Goal: Task Accomplishment & Management: Manage account settings

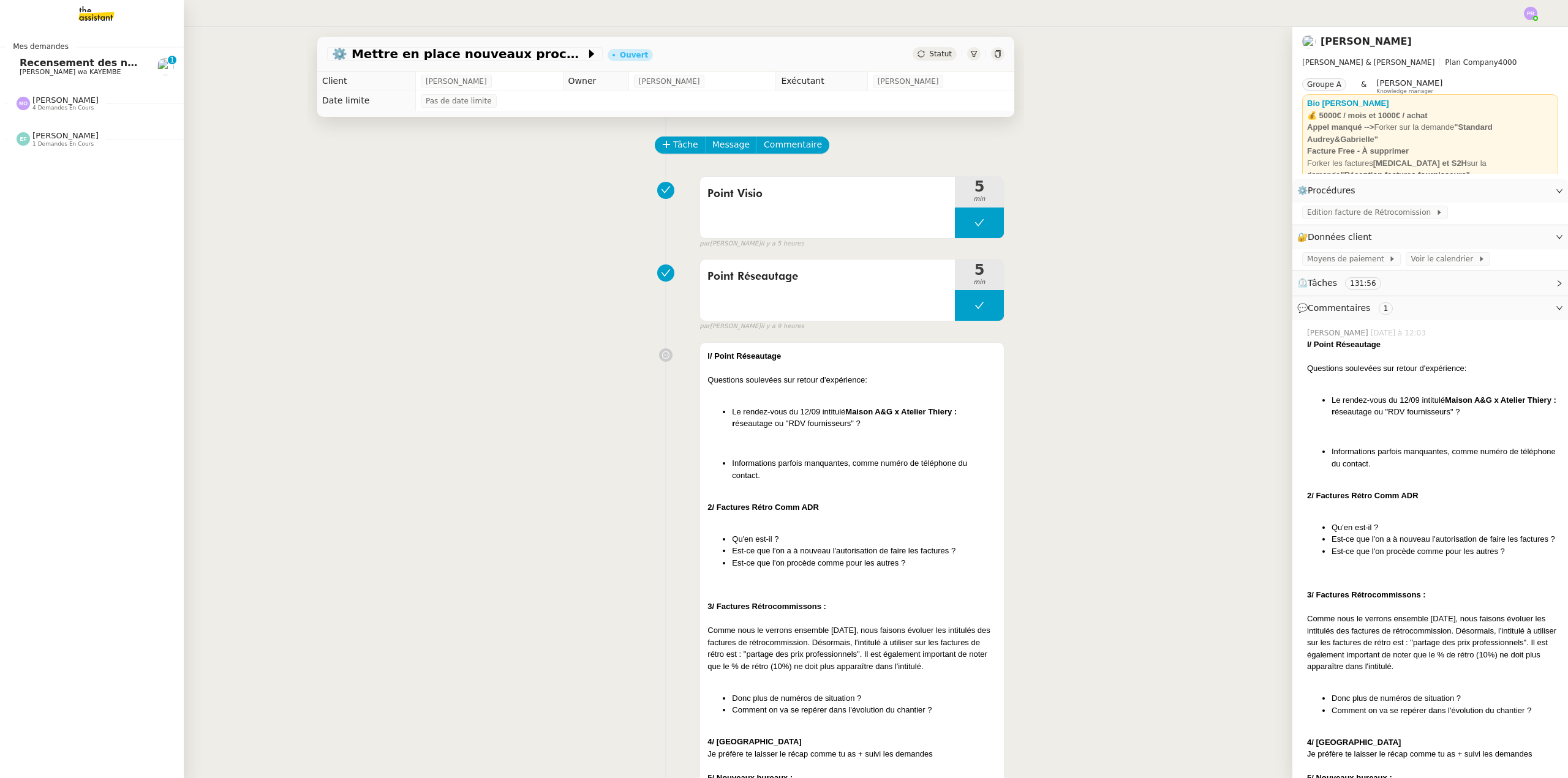
click at [89, 64] on span "Recensement des numéros de vigiks" at bounding box center [120, 62] width 202 height 12
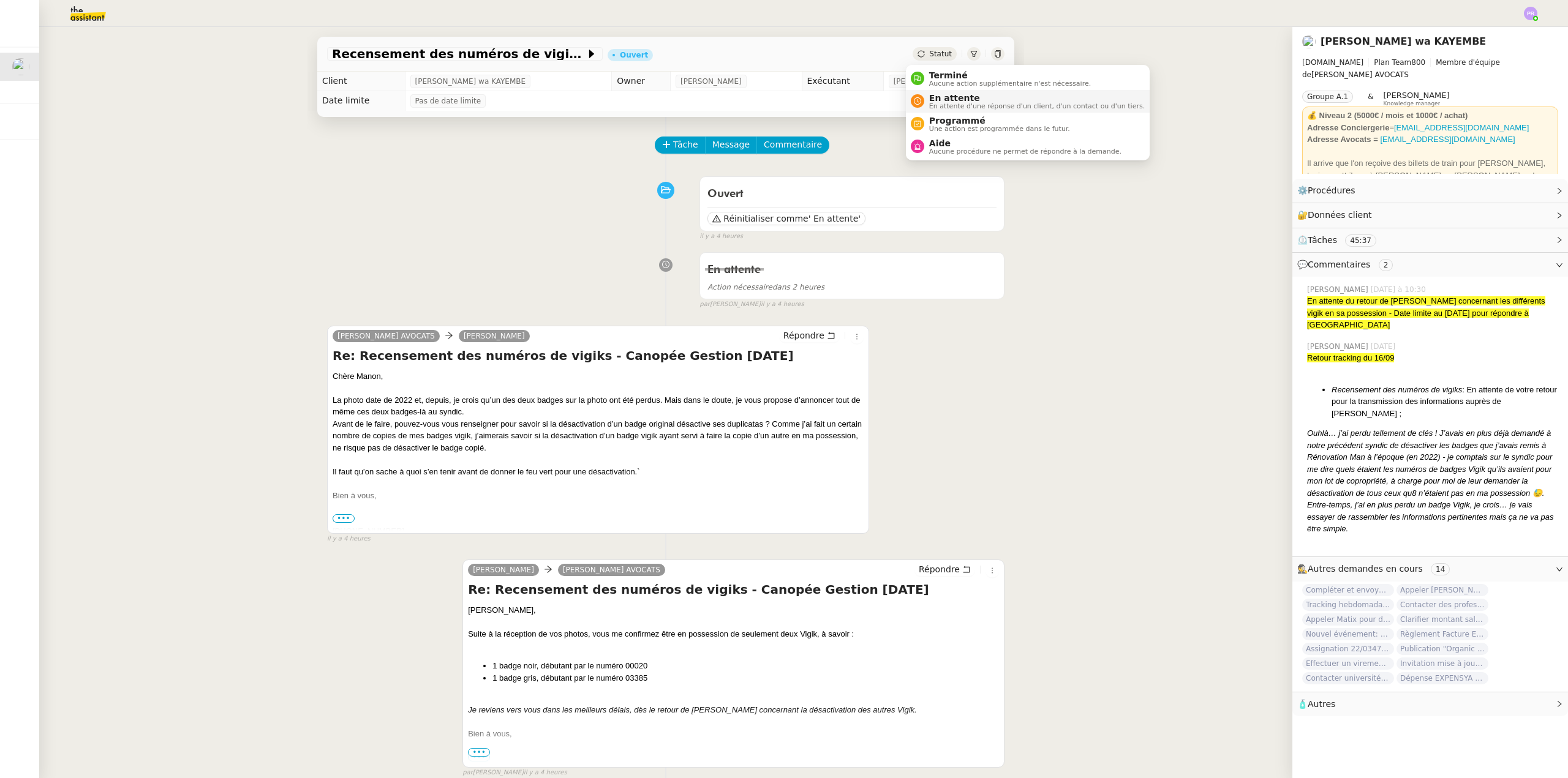
click at [972, 97] on span "En attente" at bounding box center [1037, 98] width 216 height 10
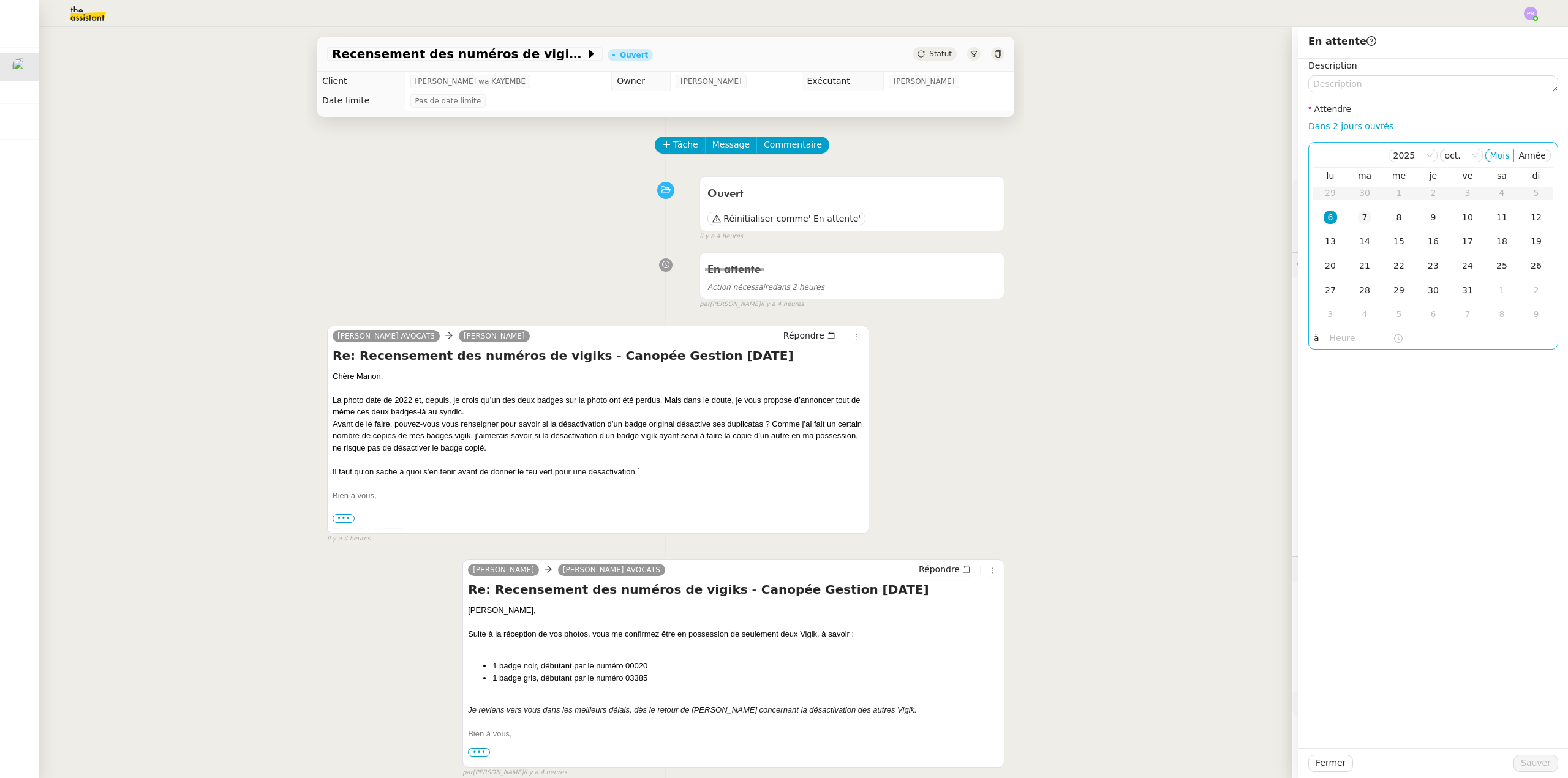
click at [1359, 216] on div "7" at bounding box center [1364, 217] width 14 height 14
click at [1531, 760] on span "Sauver" at bounding box center [1535, 762] width 30 height 14
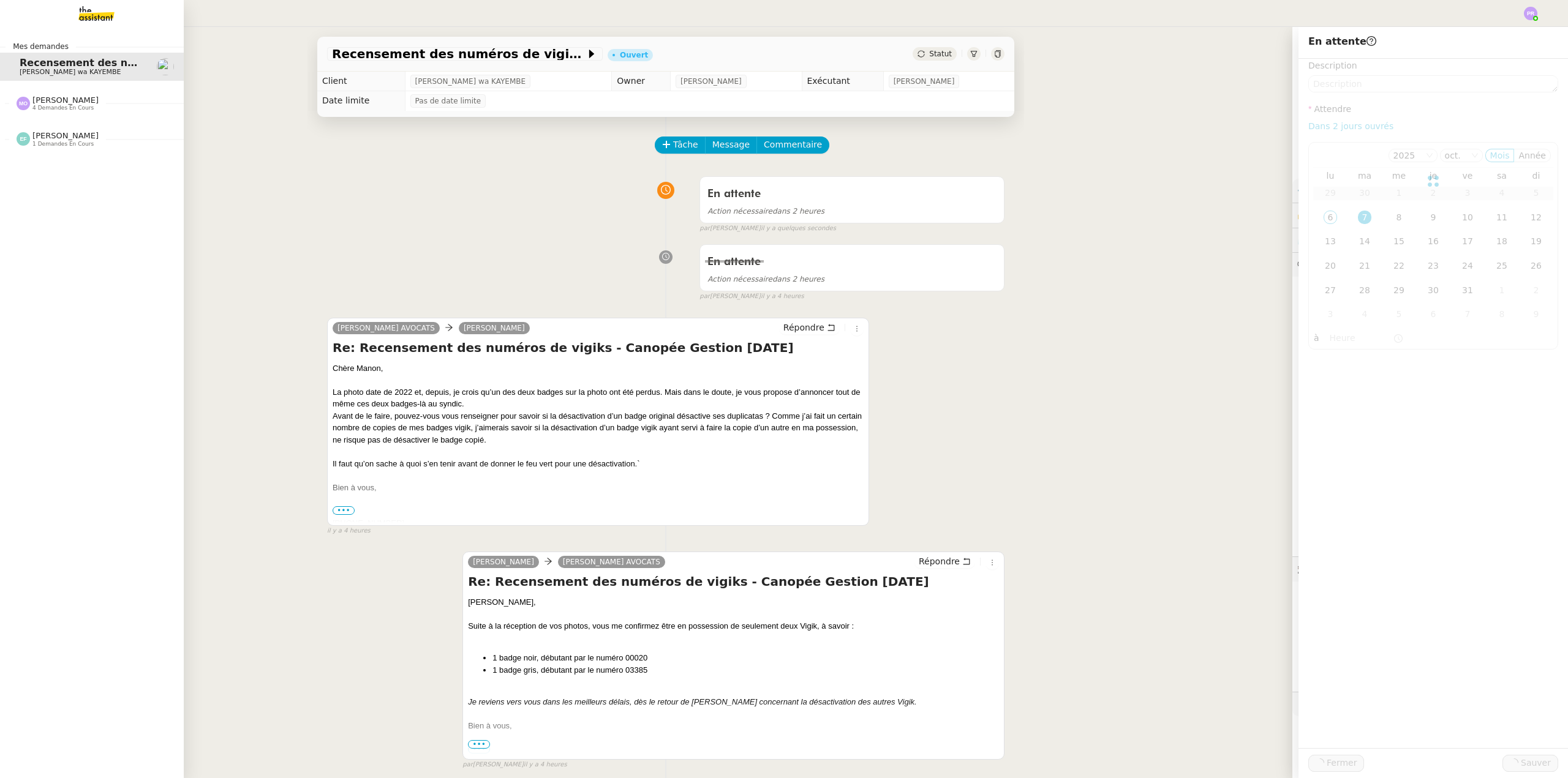
click at [71, 104] on div "[PERSON_NAME] 4 demandes en cours" at bounding box center [66, 103] width 66 height 16
